Goal: Task Accomplishment & Management: Manage account settings

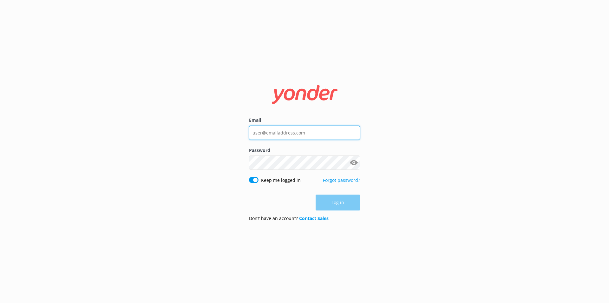
type input "[PERSON_NAME][EMAIL_ADDRESS][DOMAIN_NAME]"
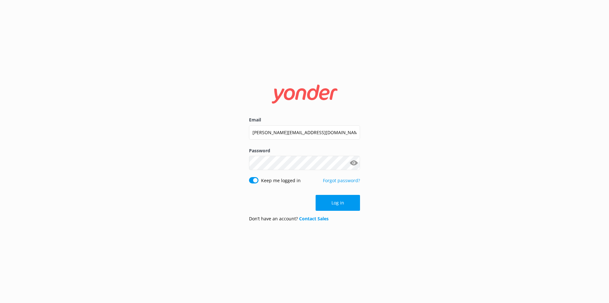
click at [337, 204] on div "Log in" at bounding box center [304, 203] width 111 height 16
click at [337, 204] on button "Log in" at bounding box center [338, 203] width 44 height 16
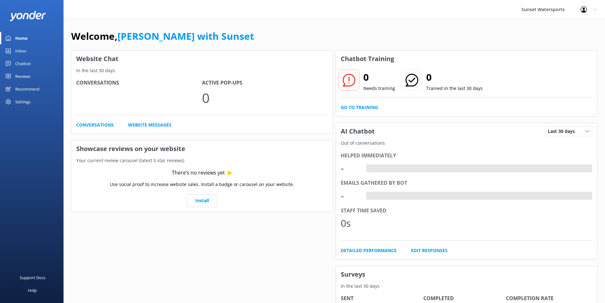
click at [23, 48] on div "Inbox" at bounding box center [20, 50] width 11 height 13
